Goal: Transaction & Acquisition: Purchase product/service

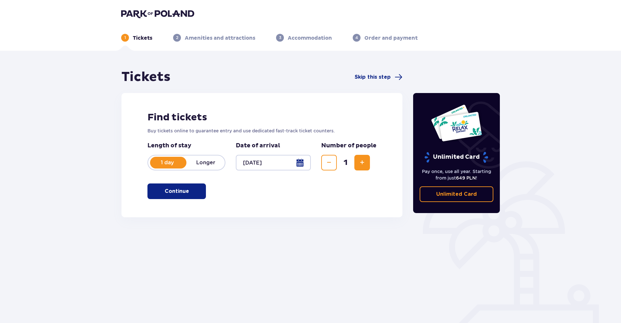
click at [367, 161] on button "Increase" at bounding box center [363, 163] width 16 height 16
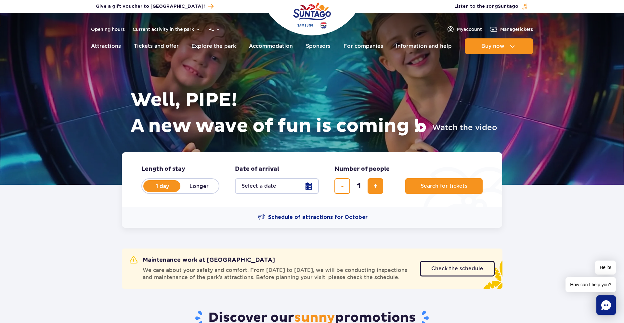
scroll to position [54, 0]
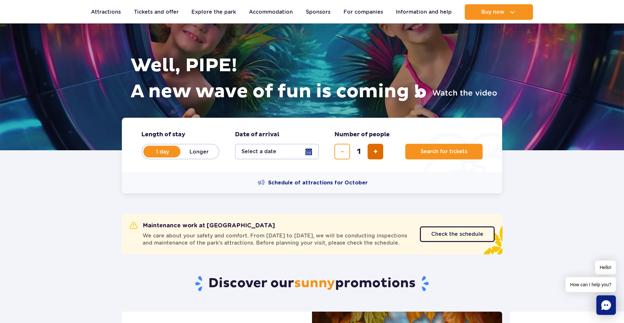
click at [374, 155] on button "add a ticket" at bounding box center [376, 152] width 16 height 16
type input "2"
click at [438, 154] on span "Search for tickets" at bounding box center [441, 152] width 47 height 6
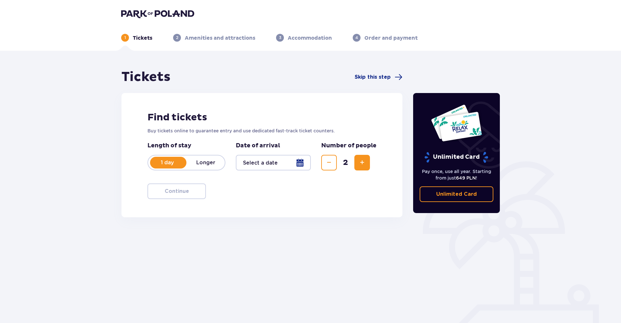
click at [298, 160] on div at bounding box center [273, 163] width 75 height 16
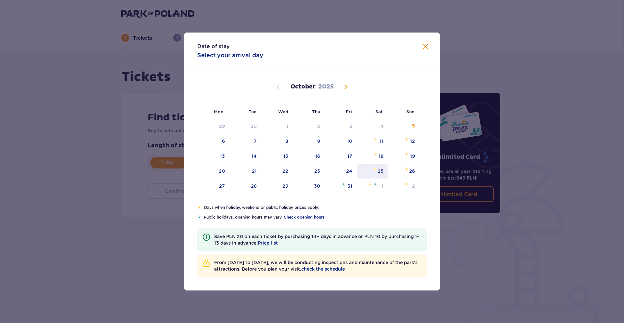
click at [381, 173] on font "25" at bounding box center [381, 170] width 6 height 5
type input "25.10.25"
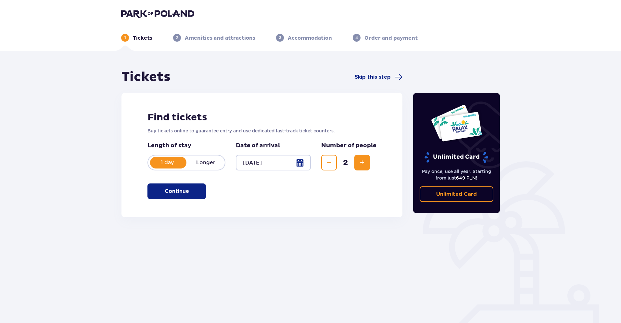
click at [187, 191] on span "button" at bounding box center [191, 191] width 8 height 8
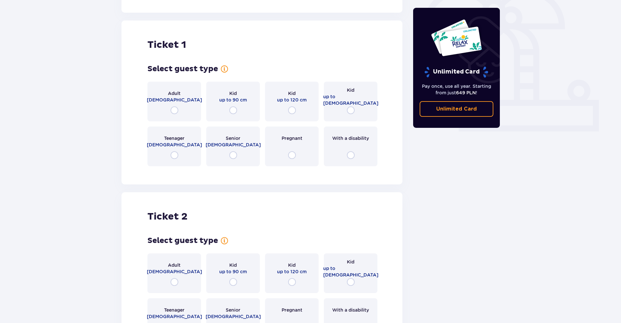
scroll to position [198, 0]
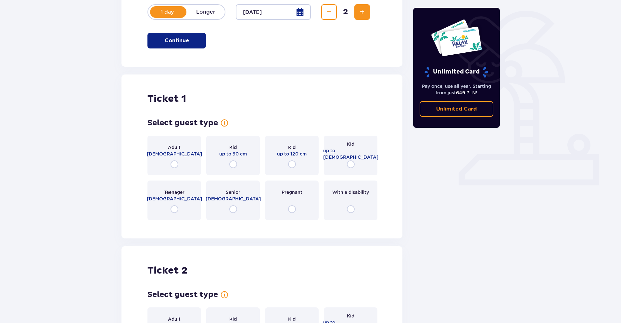
click at [176, 154] on font "18 - 65 years old" at bounding box center [174, 153] width 55 height 5
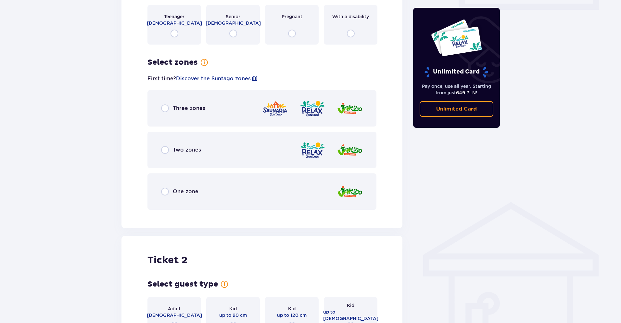
scroll to position [324, 0]
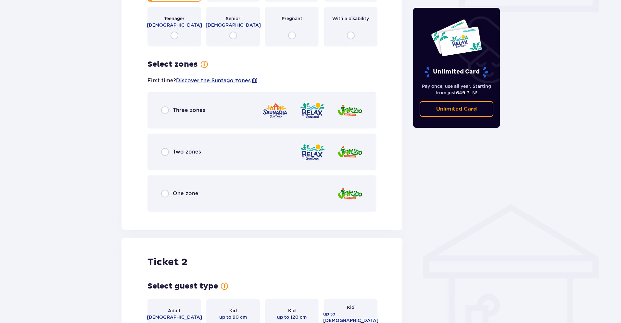
click at [176, 154] on font "Two zones" at bounding box center [187, 152] width 28 height 6
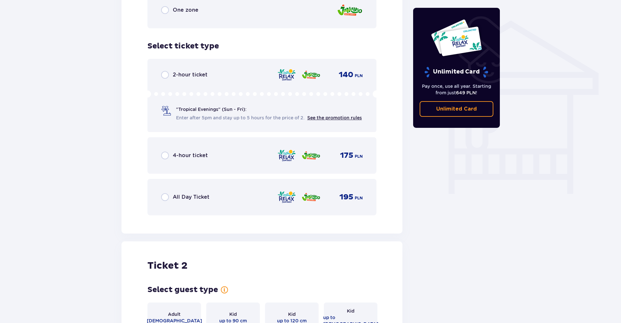
scroll to position [504, 0]
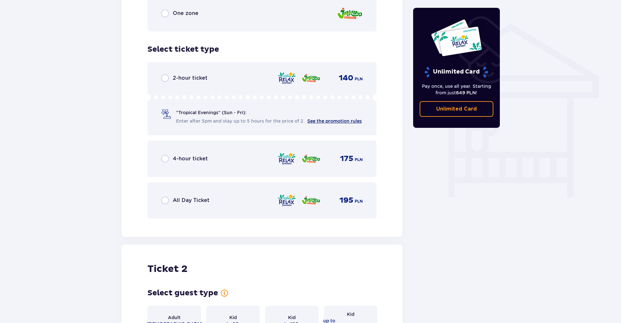
click at [320, 120] on font "See the promotion rules" at bounding box center [334, 120] width 55 height 5
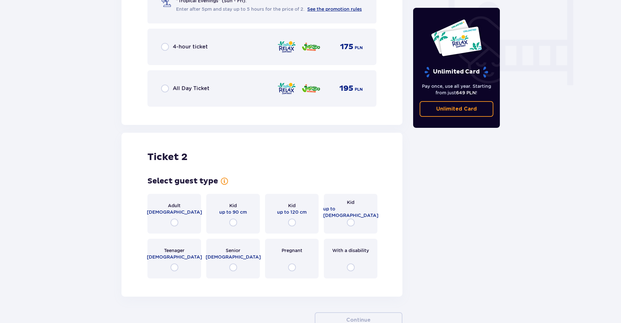
scroll to position [667, 0]
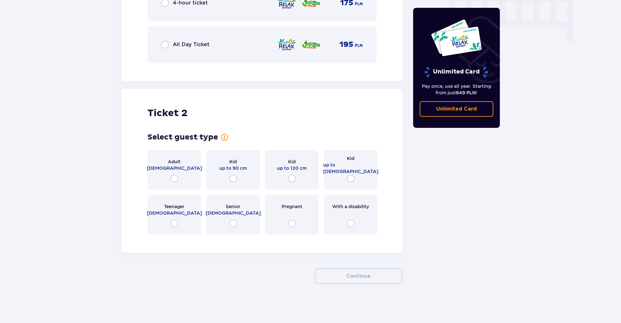
click at [177, 177] on input "radio" at bounding box center [175, 179] width 8 height 8
radio input "true"
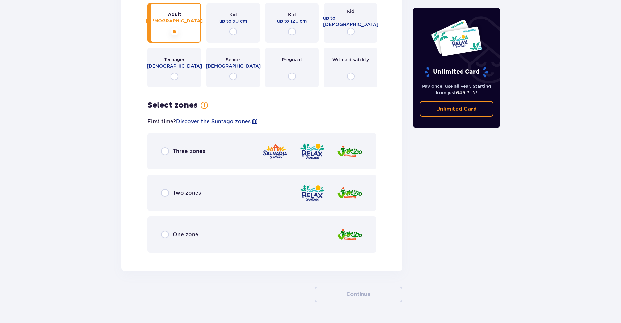
scroll to position [832, 0]
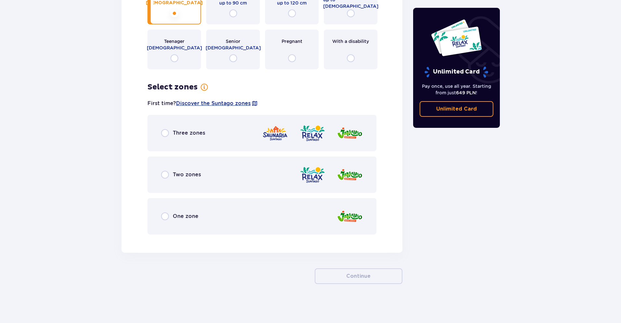
click at [177, 177] on font "Two zones" at bounding box center [187, 174] width 28 height 6
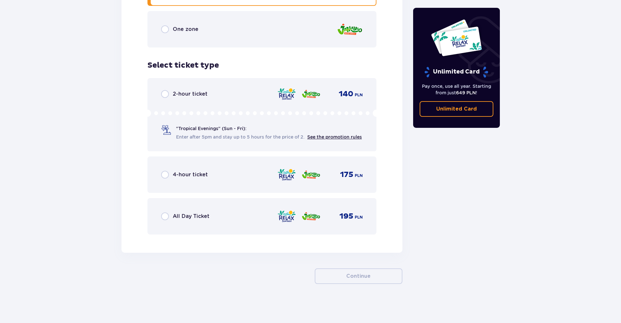
scroll to position [1010, 0]
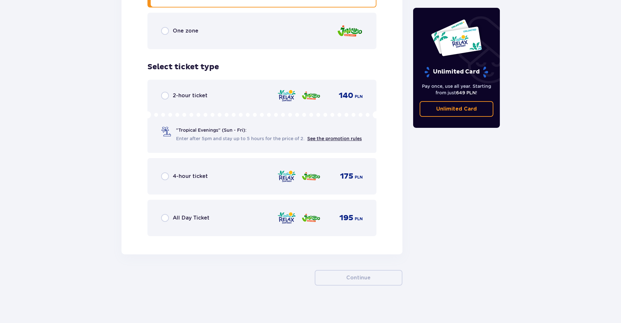
click at [226, 99] on div "2-hour ticket 140 PLN" at bounding box center [262, 96] width 202 height 8
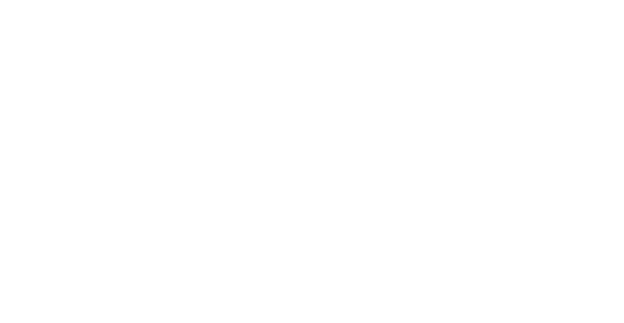
scroll to position [0, 0]
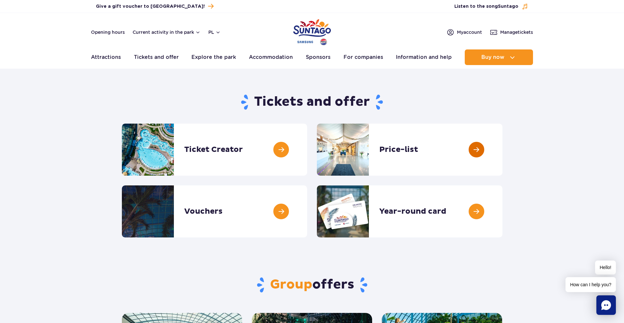
click at [502, 151] on link at bounding box center [502, 149] width 0 height 52
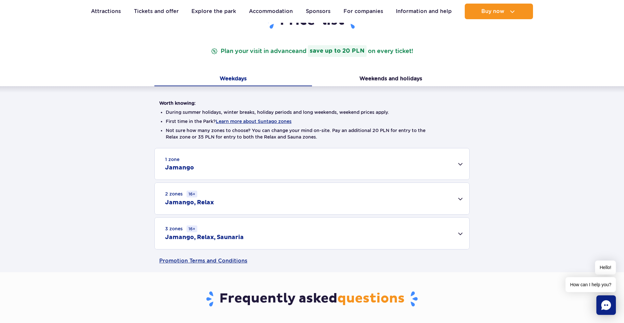
scroll to position [126, 0]
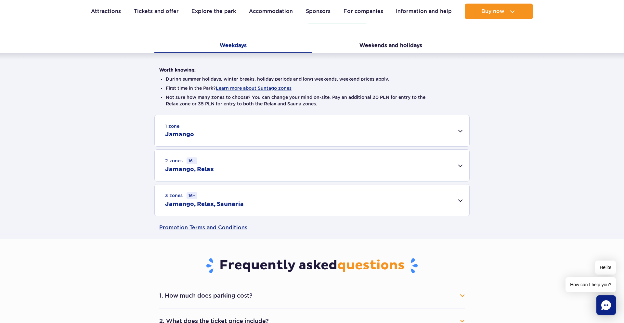
click at [450, 167] on div "2 zones 16+ [GEOGRAPHIC_DATA], Relax" at bounding box center [312, 165] width 315 height 32
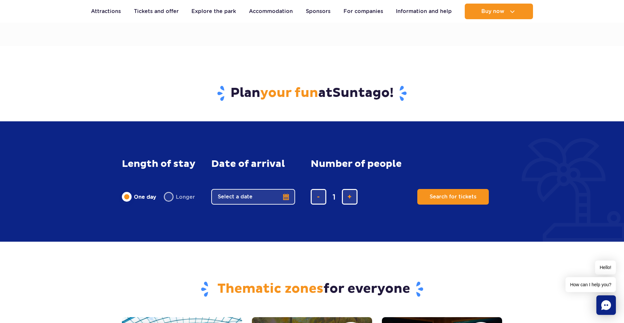
scroll to position [458, 0]
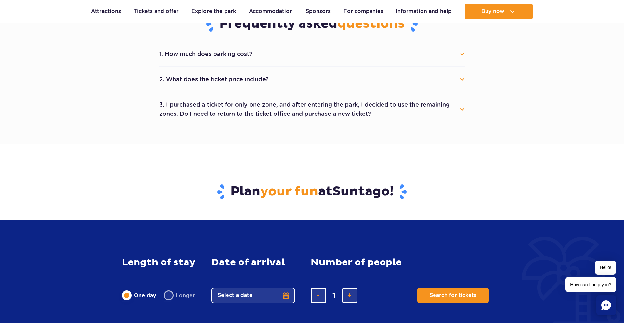
click at [308, 108] on button "3. I purchased a ticket for only one zone, and after entering the park, I decid…" at bounding box center [311, 108] width 305 height 23
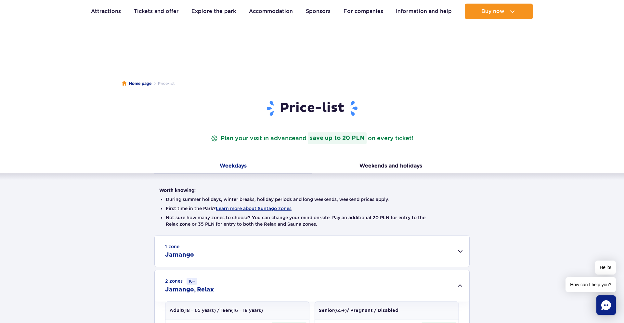
scroll to position [0, 0]
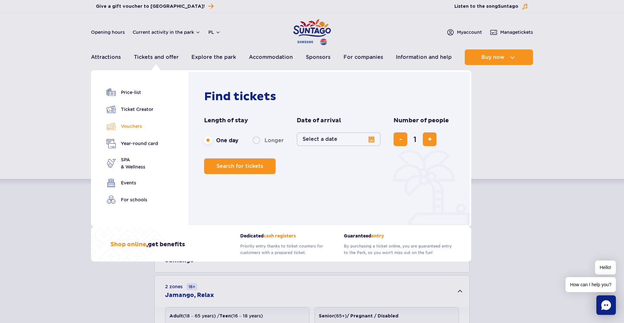
click at [134, 128] on font "Vouchers" at bounding box center [131, 125] width 21 height 5
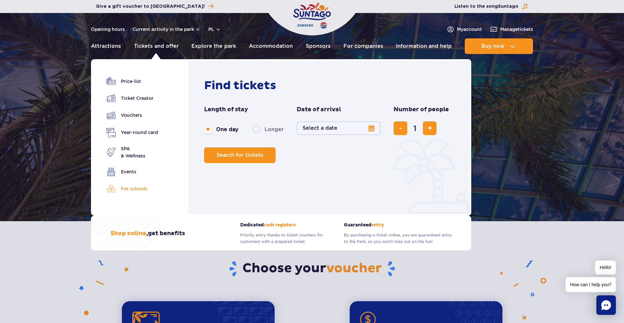
click at [135, 192] on font "For schools" at bounding box center [134, 188] width 26 height 7
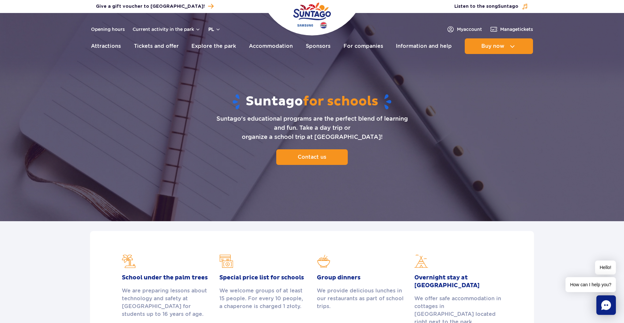
click at [216, 29] on button "pl" at bounding box center [214, 29] width 12 height 6
click at [223, 56] on font "EN" at bounding box center [224, 56] width 6 height 5
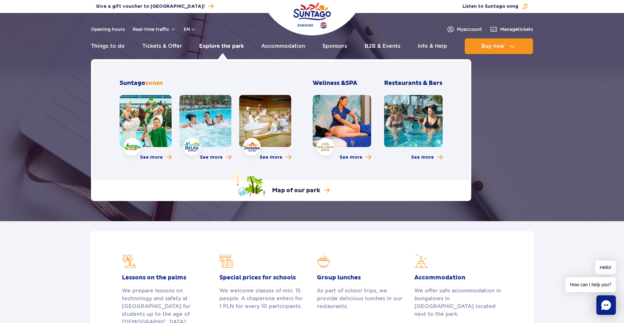
click at [235, 45] on link "Explore the park" at bounding box center [221, 46] width 45 height 16
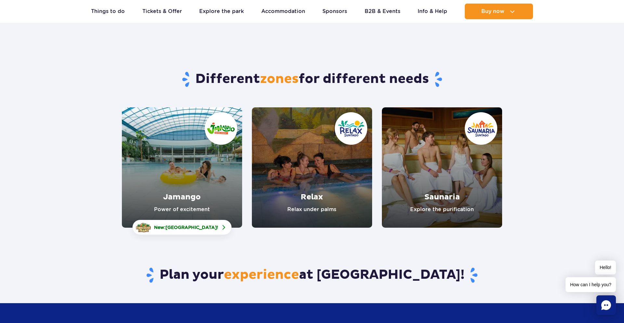
scroll to position [19, 0]
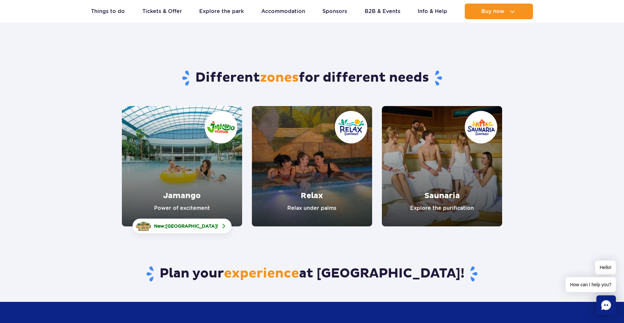
click at [224, 182] on link "Jamango" at bounding box center [182, 166] width 120 height 120
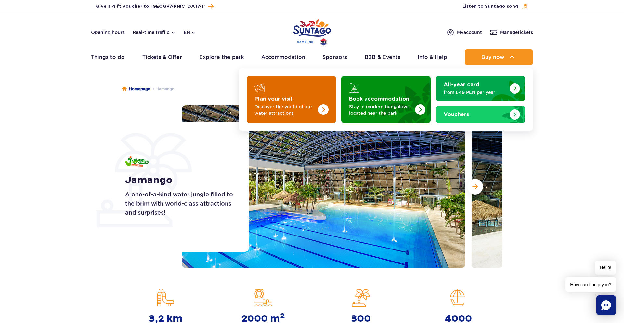
click at [324, 110] on img "Plan your visit" at bounding box center [323, 109] width 10 height 10
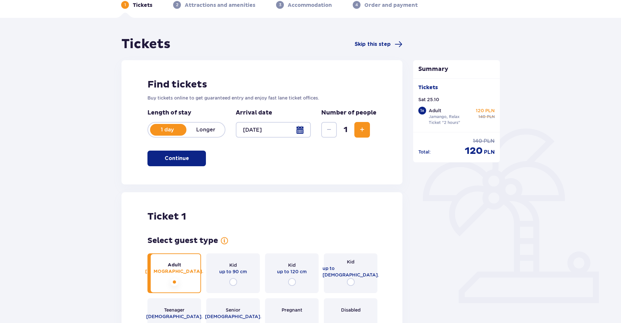
scroll to position [36, 0]
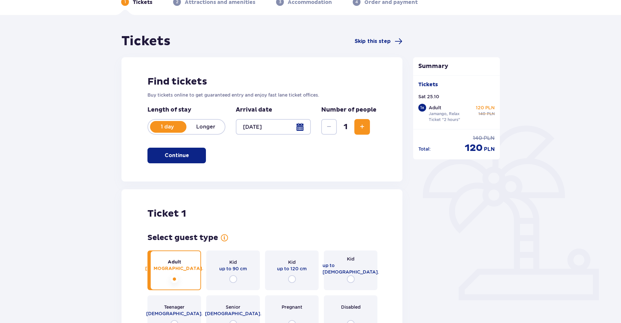
click at [368, 126] on button "Increase" at bounding box center [363, 127] width 16 height 16
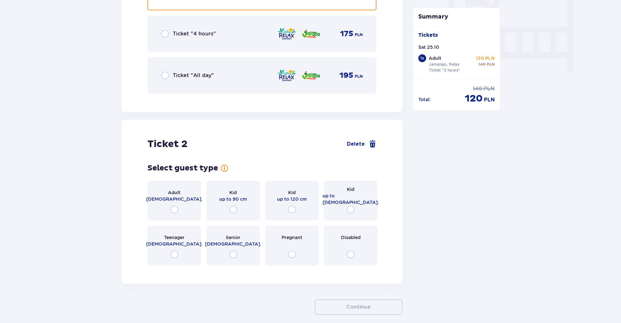
scroll to position [660, 0]
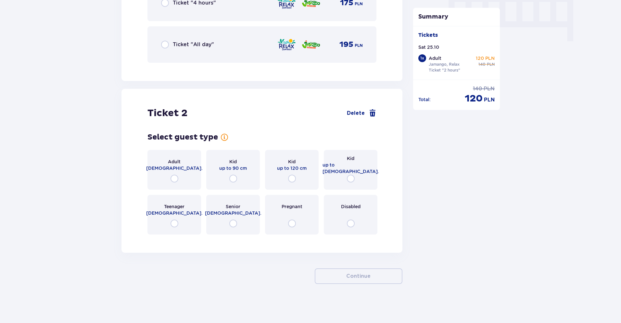
click at [176, 176] on input "radio" at bounding box center [175, 179] width 8 height 8
radio input "true"
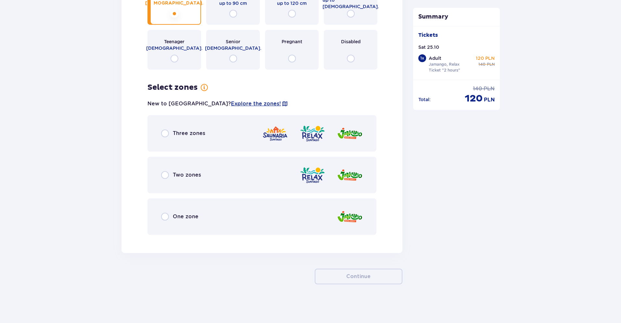
scroll to position [825, 0]
click at [212, 167] on div "Two zones" at bounding box center [262, 174] width 229 height 36
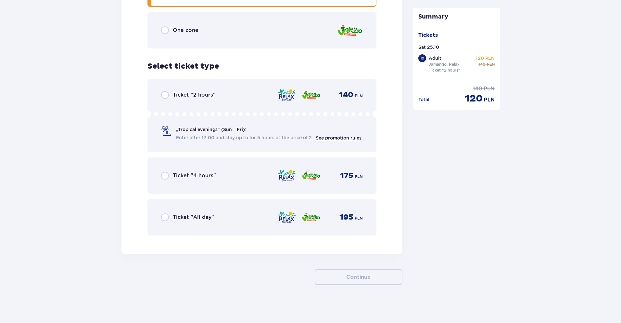
scroll to position [1012, 0]
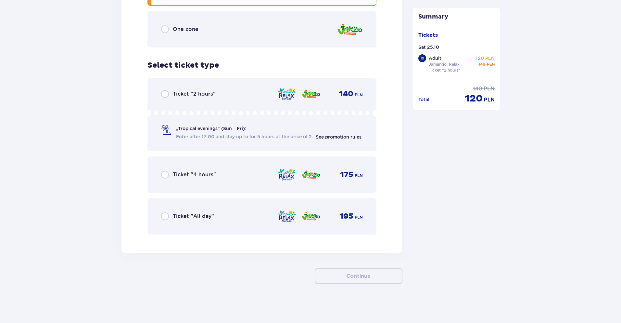
click at [252, 103] on div "Ticket "2 hours" 140 PLN „Tropical evenings" (Sun – Fri): Enter after 17:00 and…" at bounding box center [262, 114] width 229 height 73
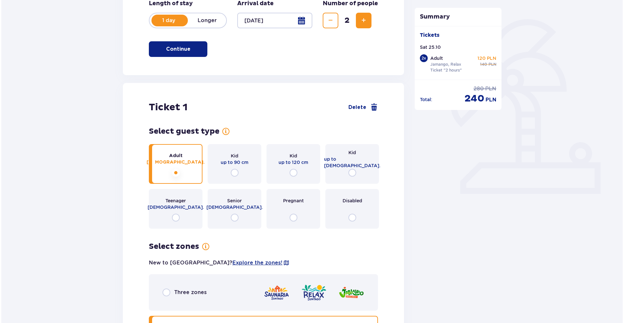
scroll to position [70, 0]
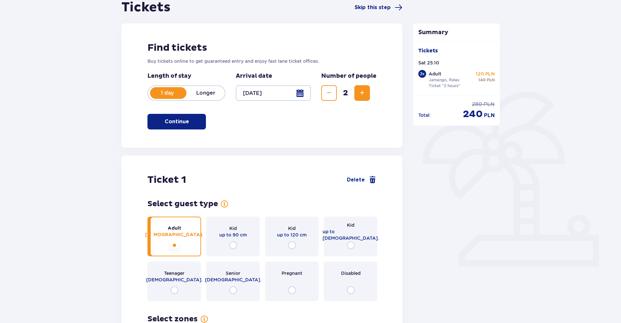
click at [302, 92] on div at bounding box center [273, 93] width 75 height 16
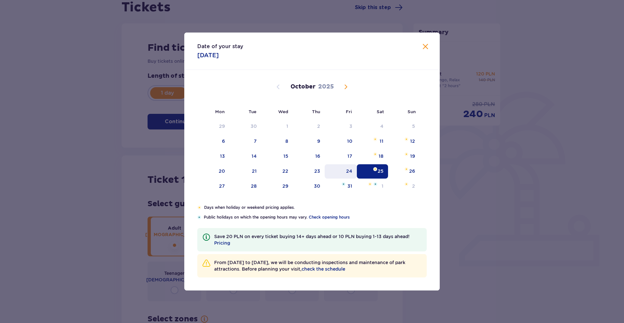
click at [351, 170] on div "24" at bounding box center [349, 171] width 6 height 6
type input "[DATE]"
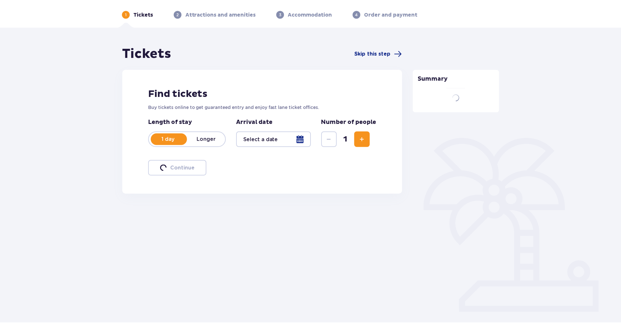
scroll to position [23, 0]
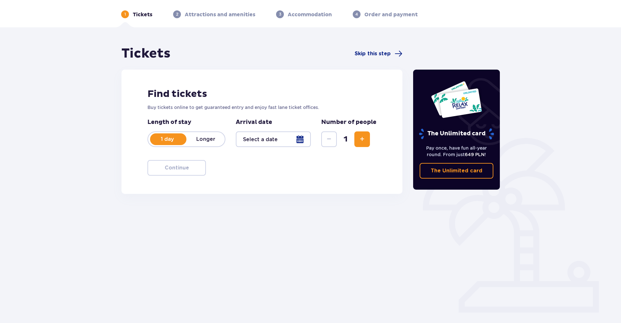
click at [362, 140] on span "Increase" at bounding box center [362, 139] width 8 height 8
click at [303, 138] on div at bounding box center [273, 139] width 75 height 16
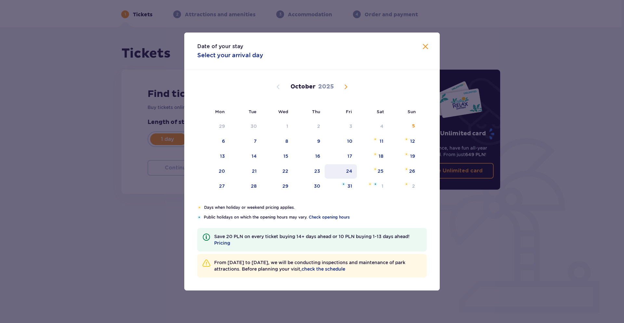
click at [348, 170] on div "24" at bounding box center [349, 171] width 6 height 6
type input "[DATE]"
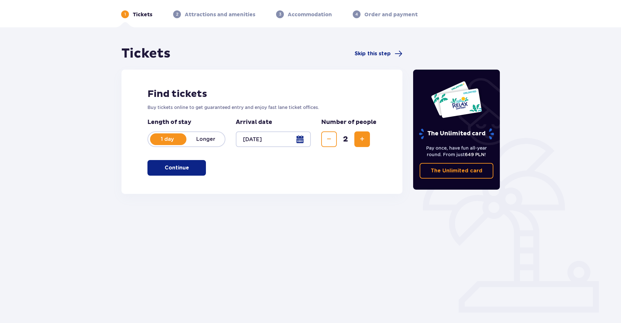
click at [200, 166] on button "Continue" at bounding box center [177, 168] width 58 height 16
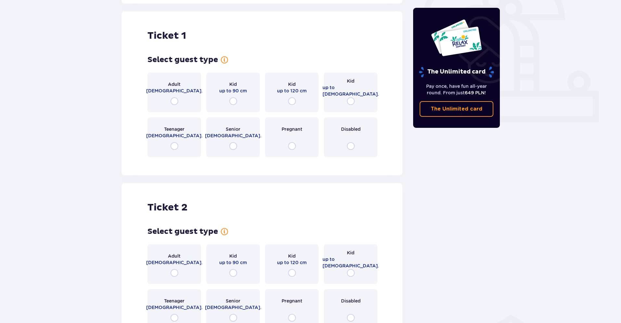
scroll to position [217, 0]
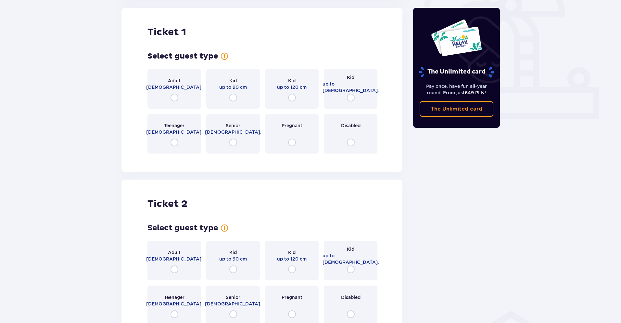
click at [186, 101] on div "Adult [DEMOGRAPHIC_DATA]." at bounding box center [175, 89] width 54 height 40
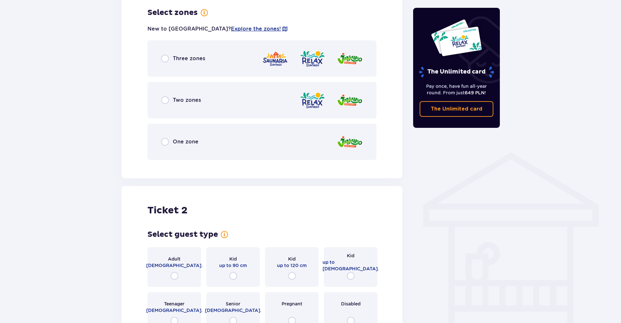
click at [195, 109] on div "Two zones" at bounding box center [262, 100] width 229 height 36
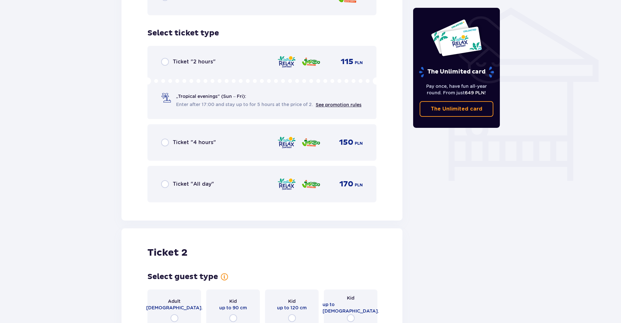
scroll to position [541, 0]
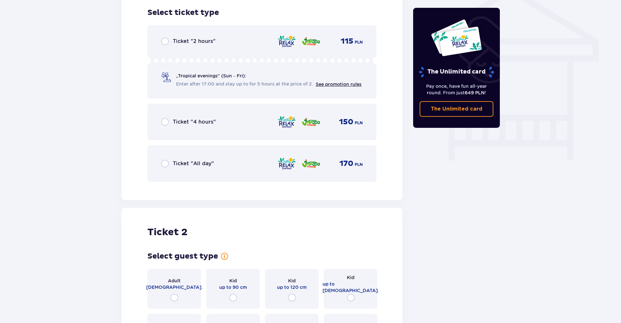
click at [261, 46] on div "Ticket "2 hours" 115 PLN „Tropical evenings" (Sun – Fri): Enter after 17:00 and…" at bounding box center [262, 61] width 229 height 73
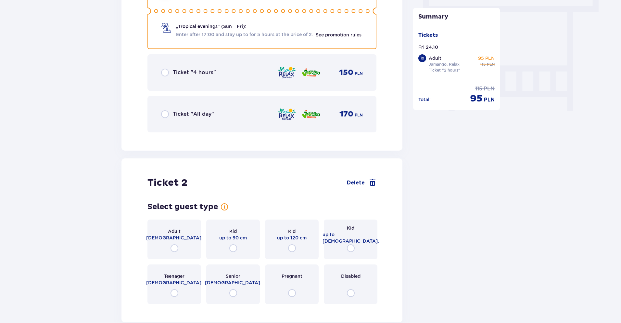
scroll to position [589, 0]
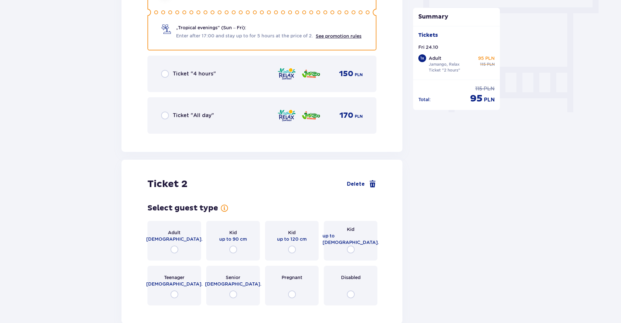
click at [253, 81] on div "Ticket "4 hours" 150 PLN" at bounding box center [262, 74] width 229 height 36
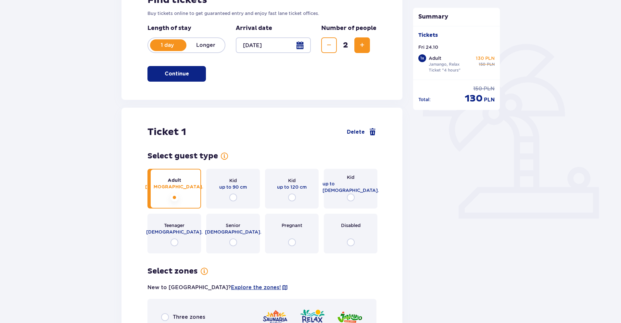
scroll to position [0, 0]
